Goal: Information Seeking & Learning: Learn about a topic

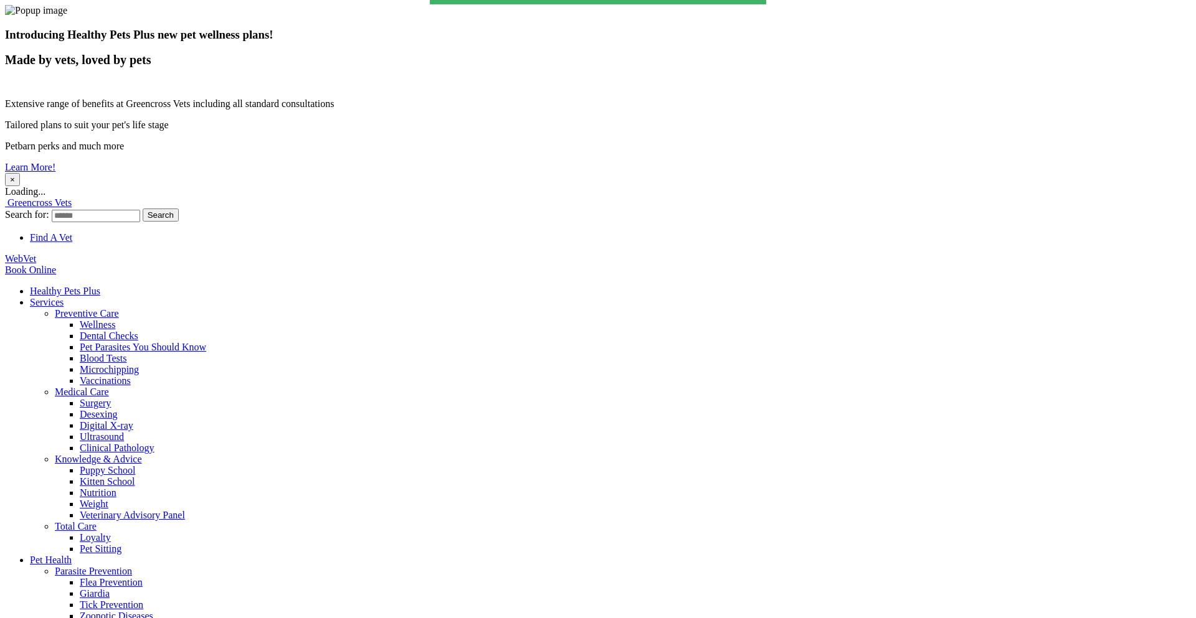
click at [20, 173] on button "×" at bounding box center [12, 179] width 15 height 13
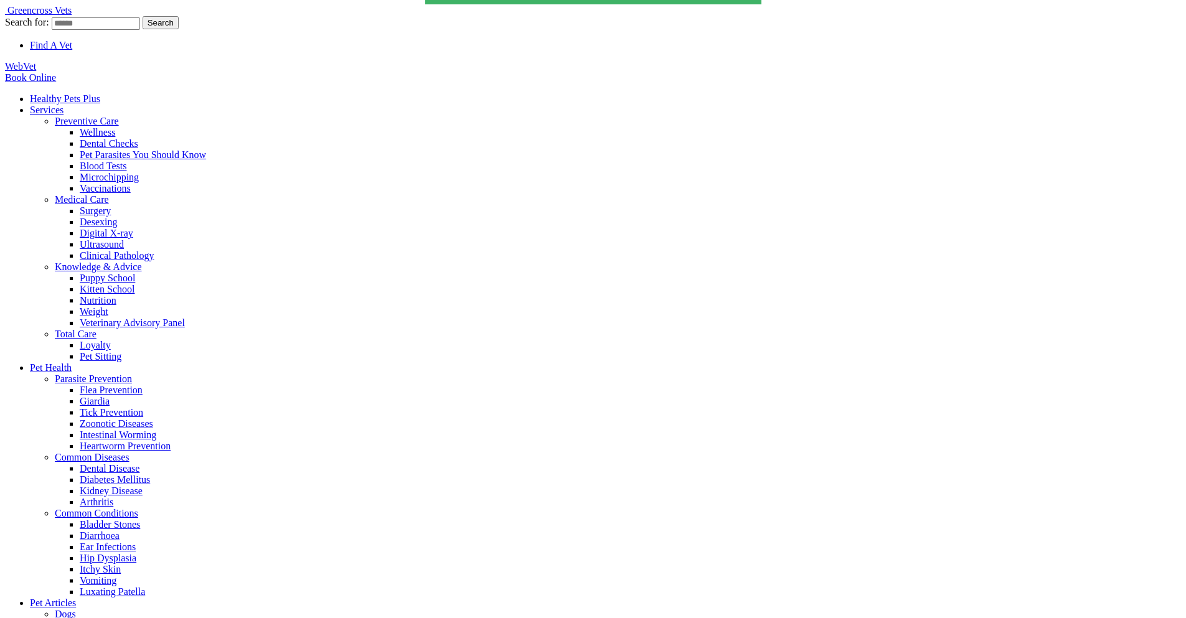
click at [100, 93] on link "Healthy Pets Plus" at bounding box center [65, 98] width 70 height 11
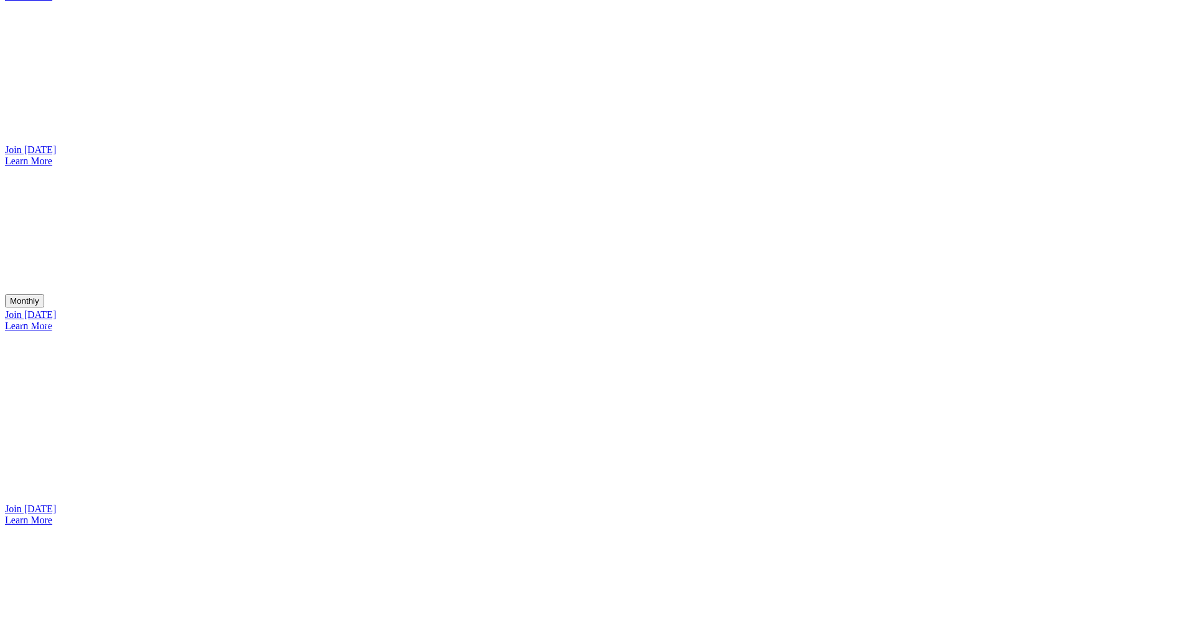
scroll to position [1344, 0]
